Goal: Task Accomplishment & Management: Manage account settings

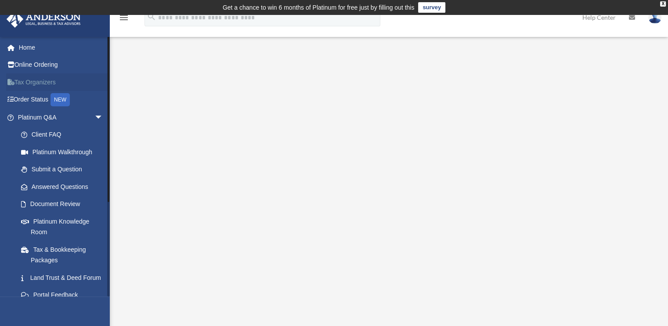
click at [21, 83] on link "Tax Organizers" at bounding box center [61, 82] width 110 height 18
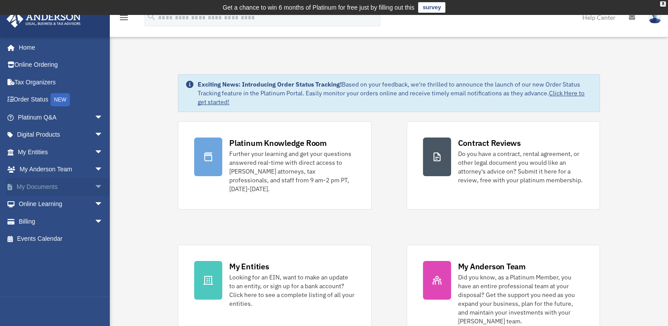
click at [74, 188] on link "My Documents arrow_drop_down" at bounding box center [61, 187] width 110 height 18
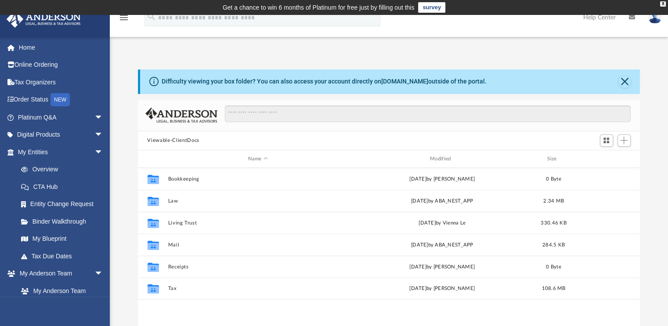
scroll to position [193, 496]
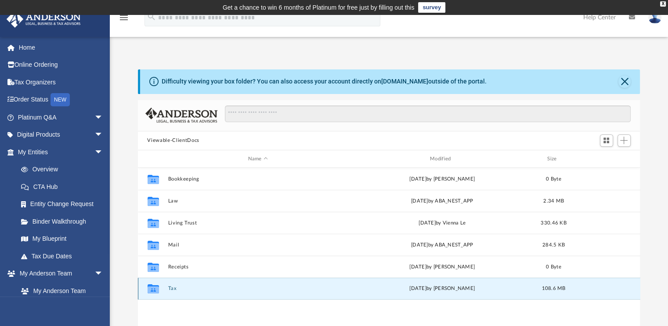
click at [172, 289] on button "Tax" at bounding box center [258, 289] width 180 height 6
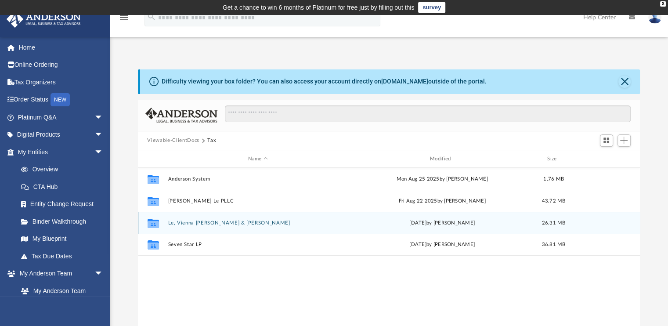
click at [195, 226] on div "Collaborated Folder Le, Vienna Thuc & Edward Wed Sep 3 2025 by Tameka Fulton 26…" at bounding box center [389, 223] width 503 height 22
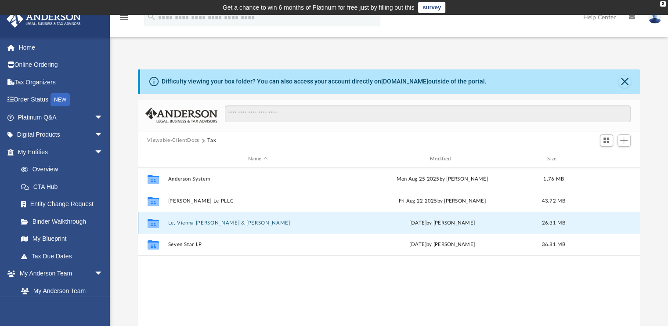
click at [195, 226] on div "Collaborated Folder Le, Vienna Thuc & Edward Wed Sep 3 2025 by Tameka Fulton 26…" at bounding box center [389, 223] width 503 height 22
click at [155, 224] on icon "grid" at bounding box center [152, 224] width 11 height 7
click at [418, 226] on div "Wed Sep 3 2025 by Tameka Fulton" at bounding box center [442, 223] width 180 height 8
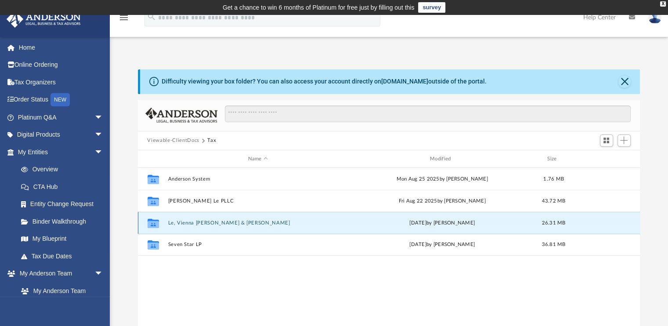
click at [418, 226] on div "Wed Sep 3 2025 by Tameka Fulton" at bounding box center [442, 223] width 180 height 8
click at [555, 219] on div "26.31 MB" at bounding box center [553, 223] width 35 height 8
click at [162, 221] on div "Collaborated Folder" at bounding box center [153, 223] width 22 height 14
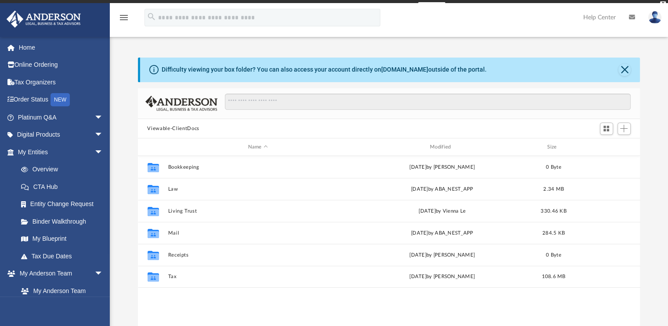
scroll to position [193, 496]
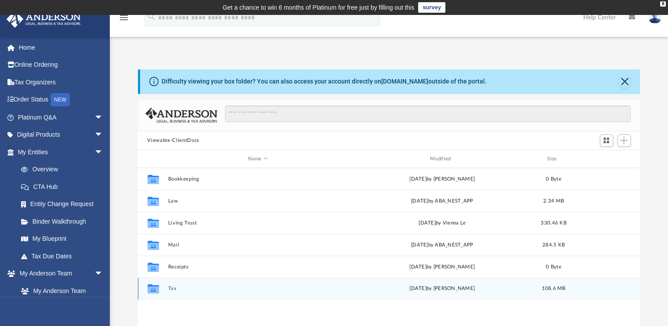
click at [173, 291] on button "Tax" at bounding box center [258, 289] width 180 height 6
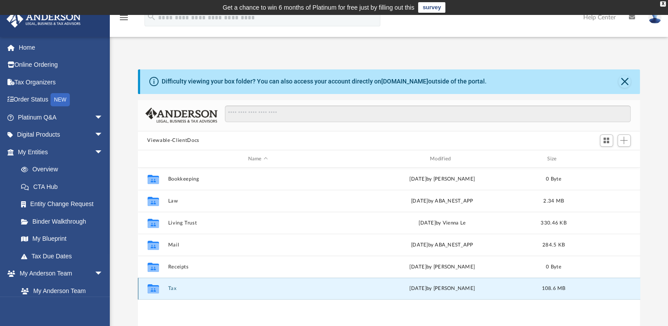
click at [173, 291] on button "Tax" at bounding box center [258, 289] width 180 height 6
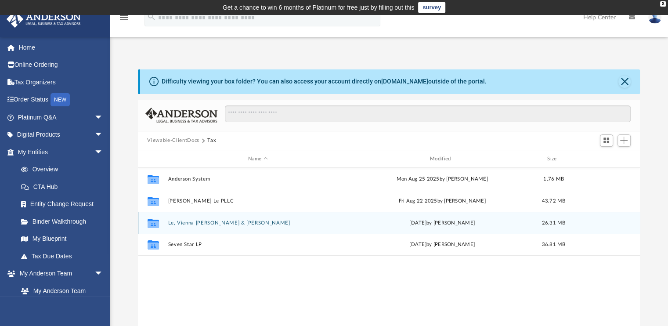
click at [190, 224] on button "Le, Vienna [PERSON_NAME] & [PERSON_NAME]" at bounding box center [258, 223] width 180 height 6
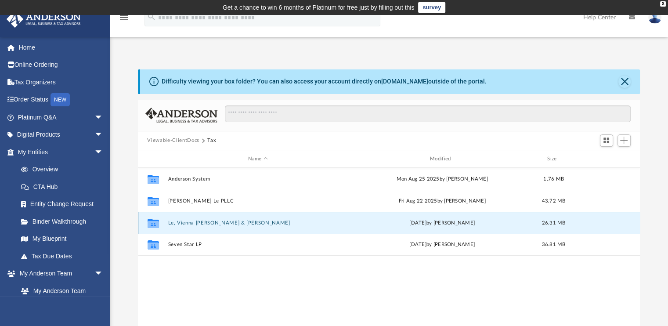
click at [190, 224] on button "Le, Vienna [PERSON_NAME] & [PERSON_NAME]" at bounding box center [258, 223] width 180 height 6
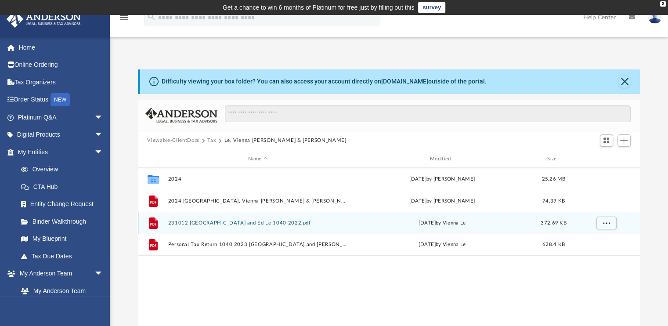
click at [190, 224] on button "231012 [GEOGRAPHIC_DATA] and Ed Le 1040 2022.pdf" at bounding box center [258, 223] width 180 height 6
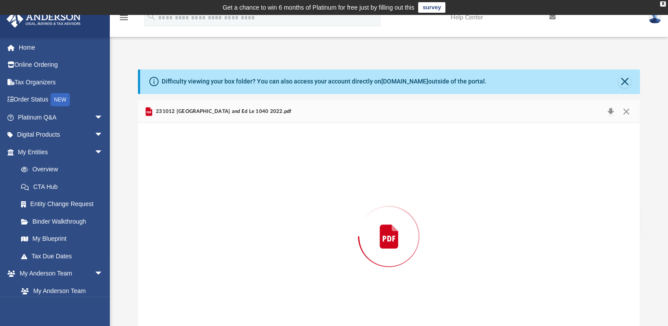
scroll to position [24, 0]
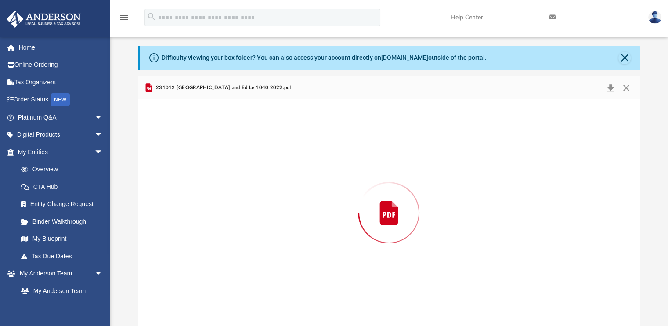
click at [190, 224] on div "Preview" at bounding box center [389, 212] width 503 height 227
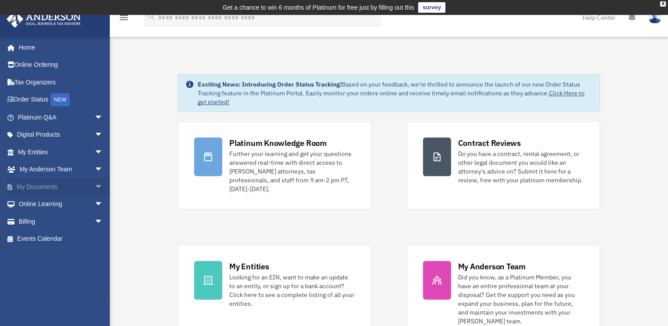
click at [37, 188] on link "My Documents arrow_drop_down" at bounding box center [61, 187] width 110 height 18
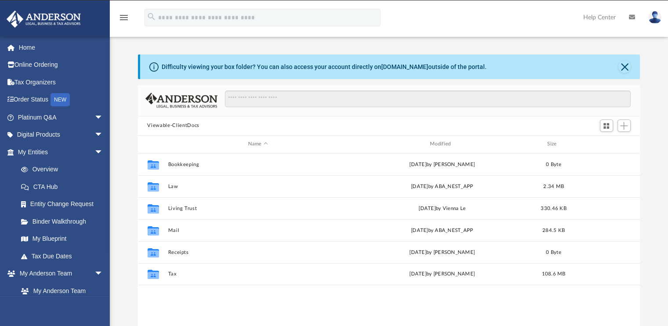
scroll to position [193, 496]
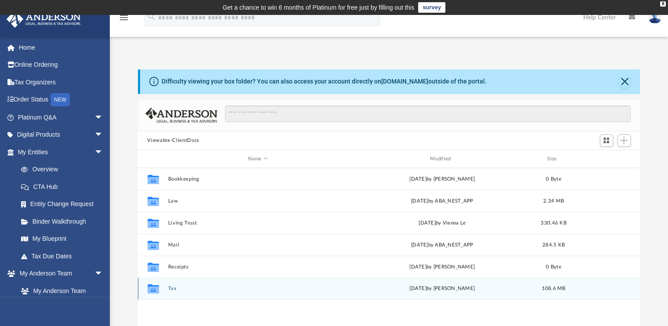
click at [174, 290] on button "Tax" at bounding box center [258, 289] width 180 height 6
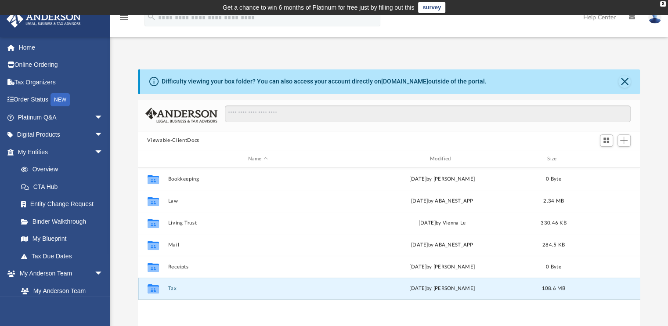
click at [174, 290] on button "Tax" at bounding box center [258, 289] width 180 height 6
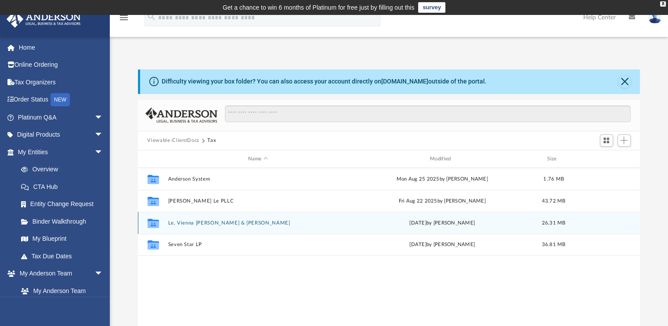
click at [228, 224] on button "Le, Vienna [PERSON_NAME] & [PERSON_NAME]" at bounding box center [258, 223] width 180 height 6
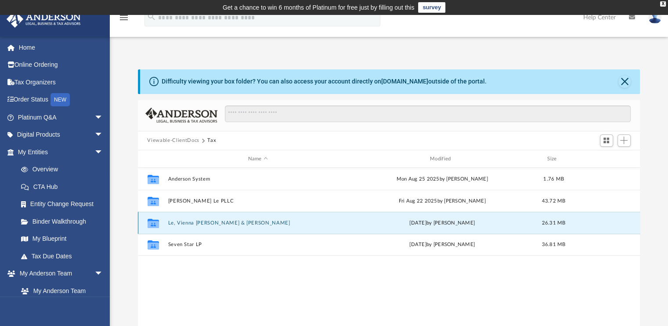
click at [228, 224] on button "Le, Vienna [PERSON_NAME] & [PERSON_NAME]" at bounding box center [258, 223] width 180 height 6
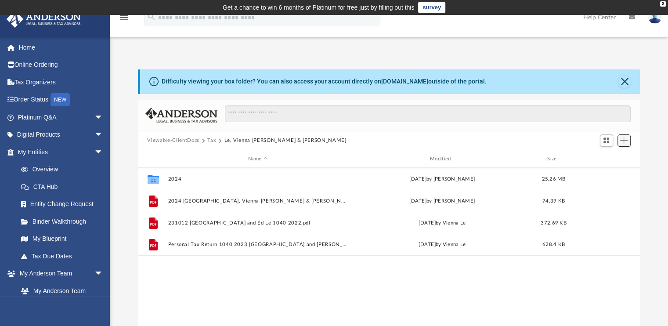
click at [621, 145] on button "Add" at bounding box center [624, 140] width 13 height 12
click at [605, 160] on li "Upload" at bounding box center [612, 157] width 28 height 9
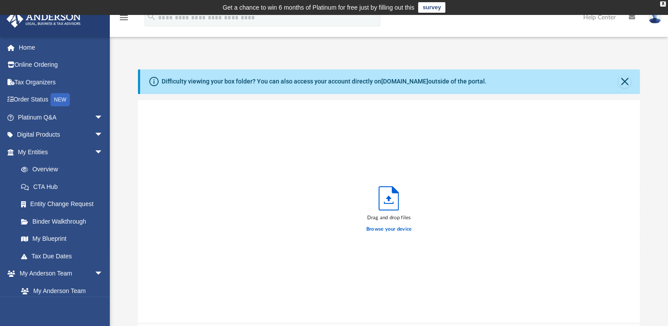
scroll to position [216, 496]
click at [404, 229] on label "Browse your device" at bounding box center [390, 229] width 46 height 8
click at [0, 0] on input "Browse your device" at bounding box center [0, 0] width 0 height 0
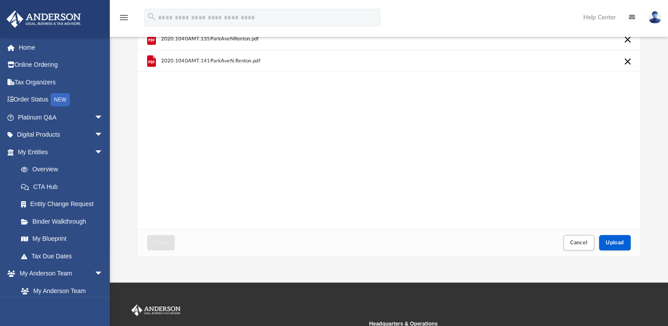
scroll to position [95, 0]
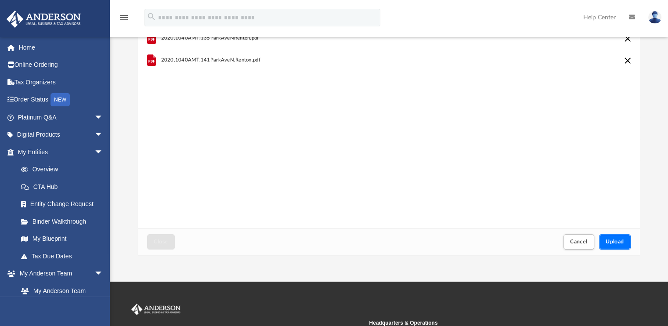
click at [611, 239] on span "Upload" at bounding box center [615, 241] width 18 height 5
